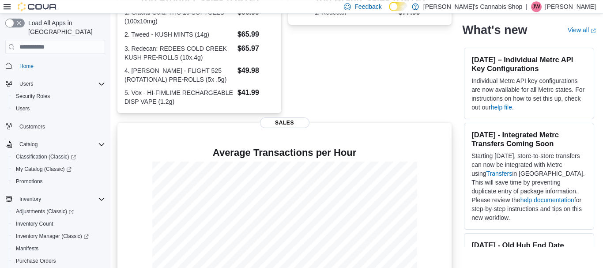
scroll to position [259, 0]
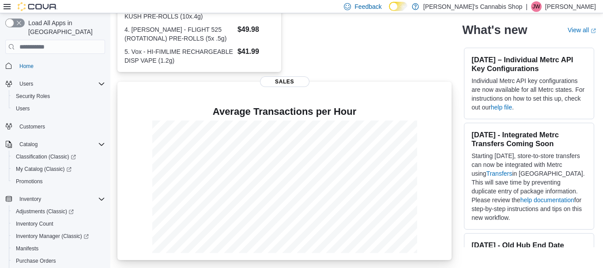
click at [183, 92] on div "Average Transactions per Hour Sales" at bounding box center [284, 171] width 334 height 178
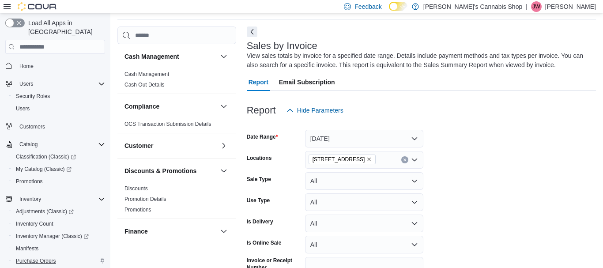
scroll to position [135, 0]
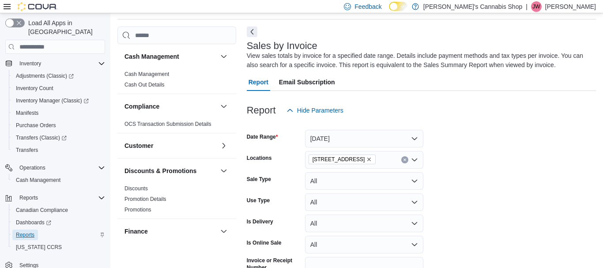
click at [33, 231] on span "Reports" at bounding box center [25, 234] width 19 height 7
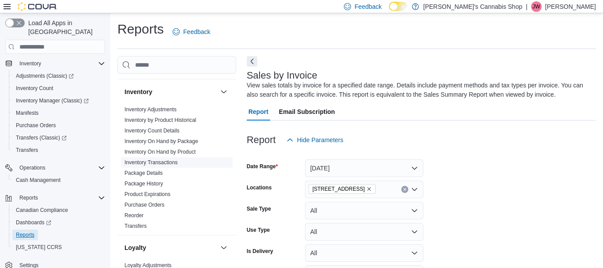
scroll to position [219, 0]
click at [131, 218] on link "Reorder" at bounding box center [133, 215] width 19 height 6
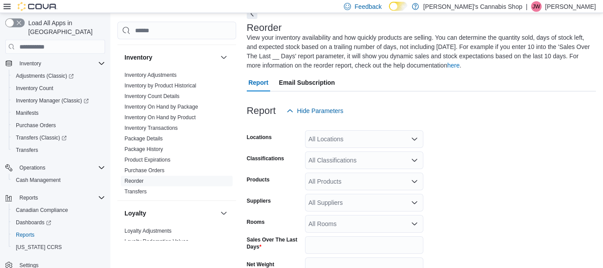
scroll to position [48, 0]
click at [386, 125] on div at bounding box center [421, 124] width 349 height 11
click at [390, 143] on div "All Locations" at bounding box center [364, 139] width 118 height 18
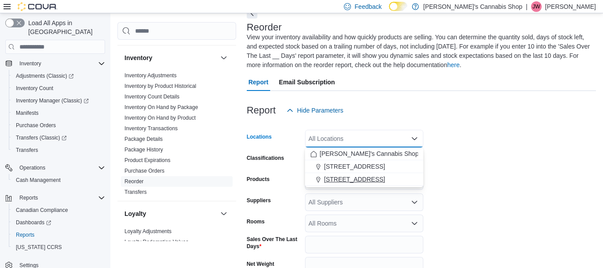
click at [385, 182] on span "[STREET_ADDRESS]" at bounding box center [354, 179] width 61 height 9
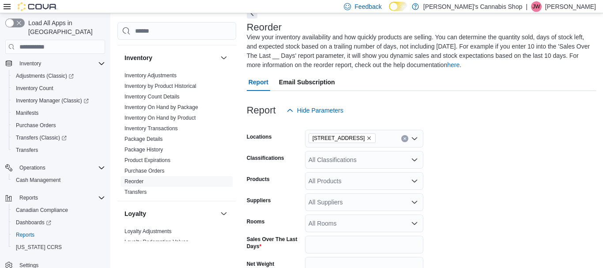
click at [491, 163] on form "Locations 2123 Columbia Ave - Rossland Classifications All Classifications Prod…" at bounding box center [421, 228] width 349 height 218
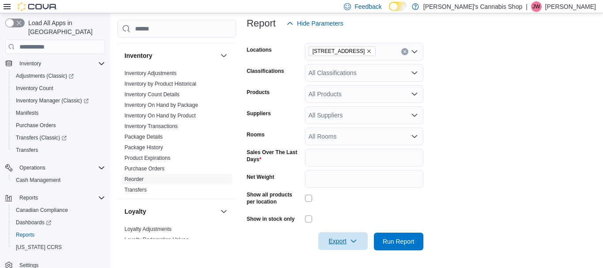
click at [347, 235] on span "Export" at bounding box center [342, 241] width 39 height 18
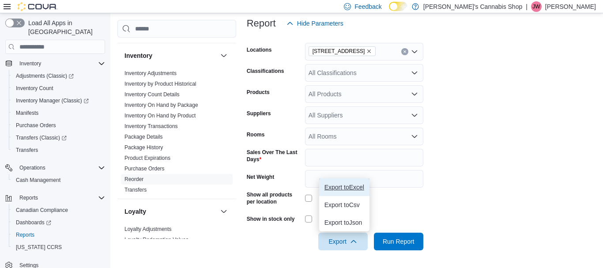
click at [355, 188] on span "Export to Excel" at bounding box center [344, 187] width 40 height 7
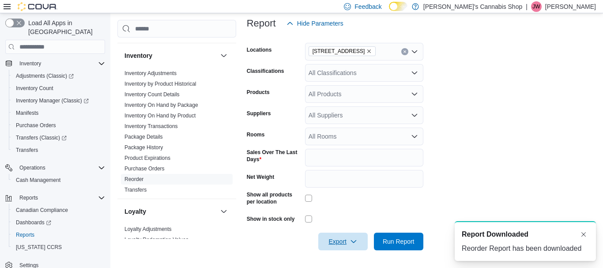
scroll to position [0, 0]
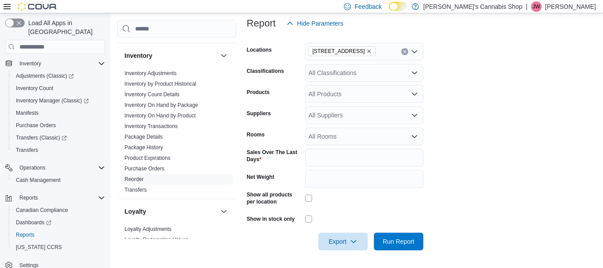
click at [473, 91] on form "Locations 2123 Columbia Ave - Rossland Classifications All Classifications Prod…" at bounding box center [421, 141] width 349 height 218
